Goal: Consume media (video, audio): Consume media (video, audio)

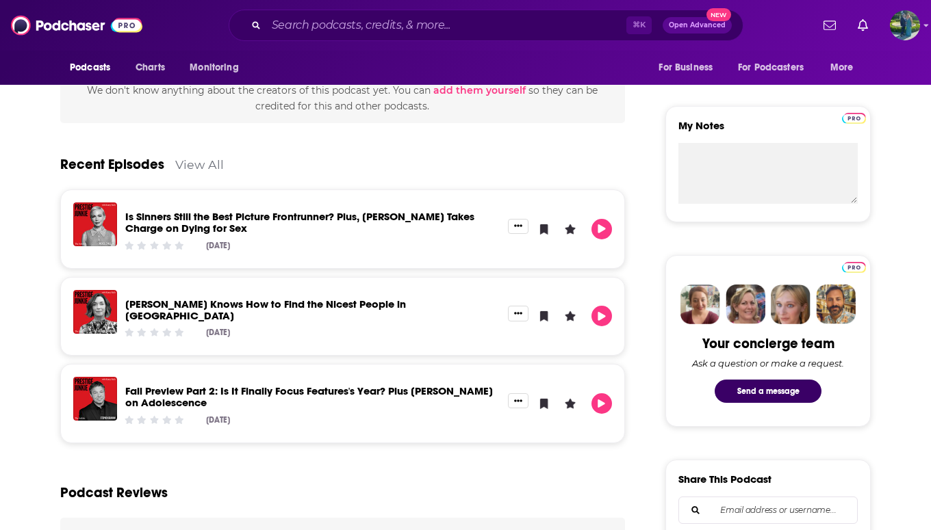
scroll to position [434, 0]
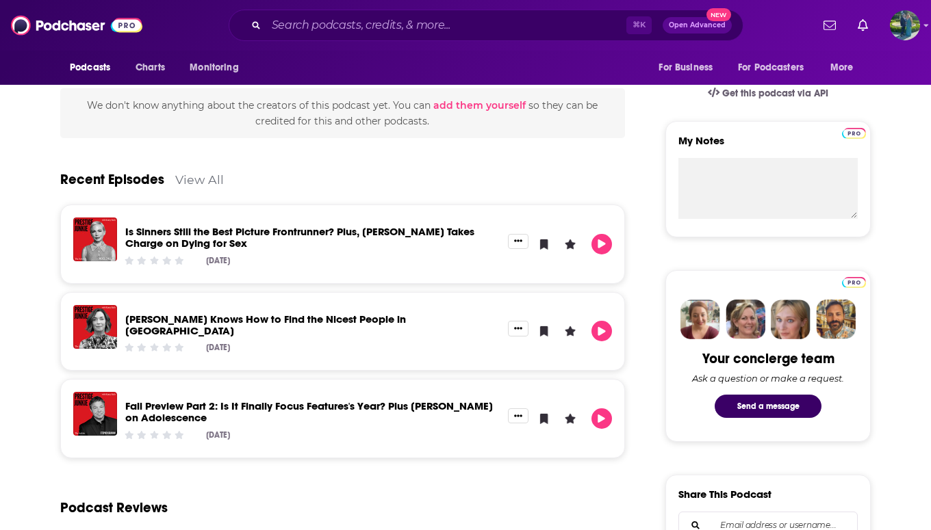
click at [207, 183] on link "View All" at bounding box center [199, 179] width 49 height 14
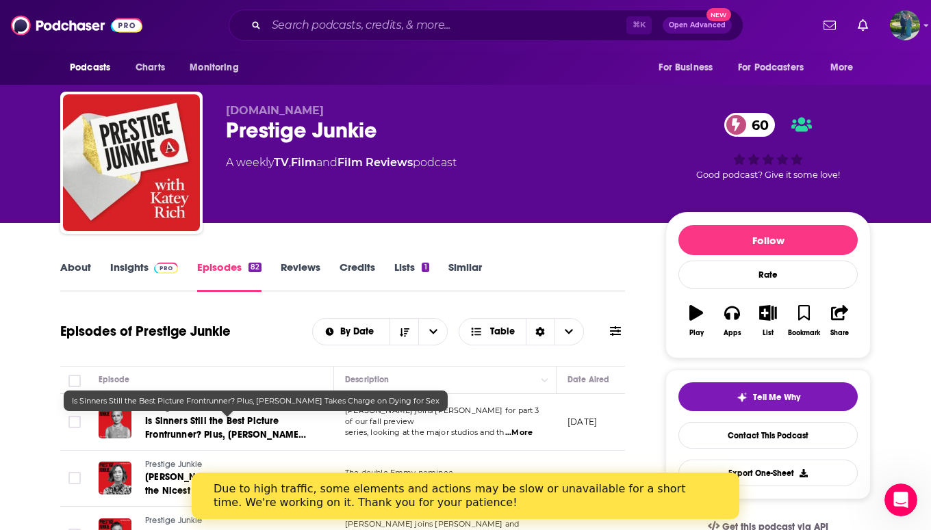
click at [164, 419] on span "Is Sinners Still the Best Picture Frontrunner? Plus, [PERSON_NAME] Takes Charge…" at bounding box center [225, 434] width 161 height 39
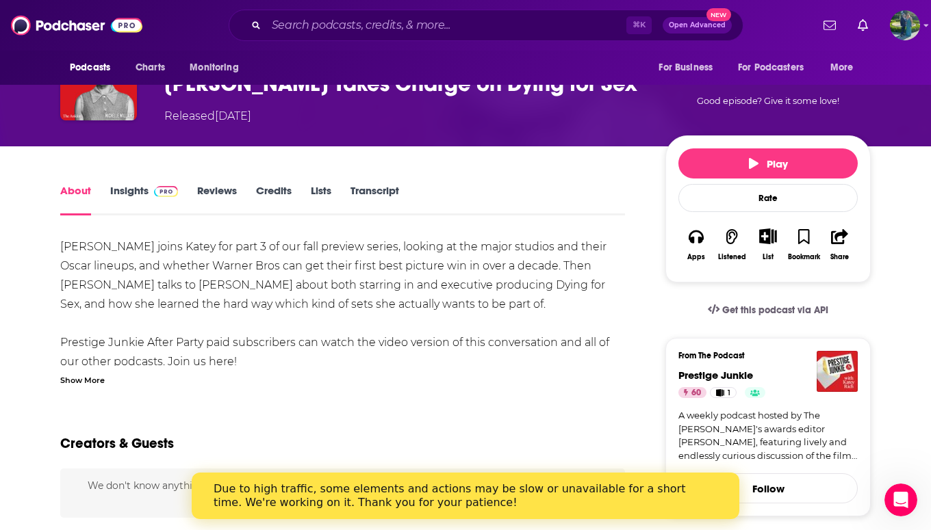
scroll to position [234, 0]
